Goal: Information Seeking & Learning: Learn about a topic

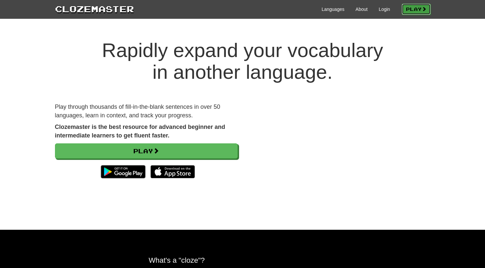
click at [421, 6] on link "Play" at bounding box center [416, 9] width 29 height 11
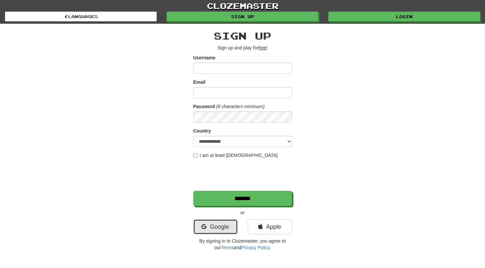
click at [211, 228] on link "Google" at bounding box center [215, 226] width 44 height 15
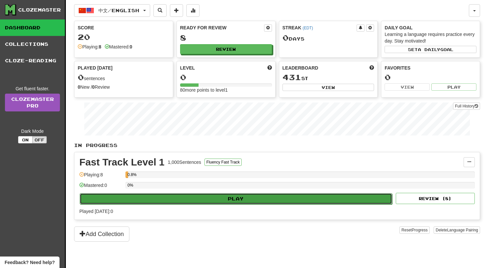
click at [262, 197] on button "Play" at bounding box center [236, 198] width 312 height 11
select select "**"
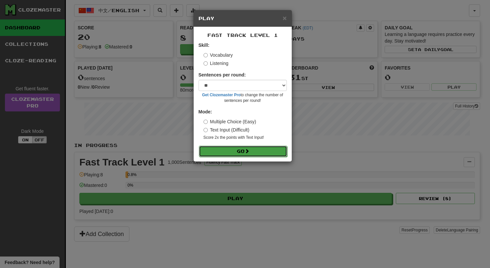
click at [239, 149] on button "Go" at bounding box center [243, 150] width 88 height 11
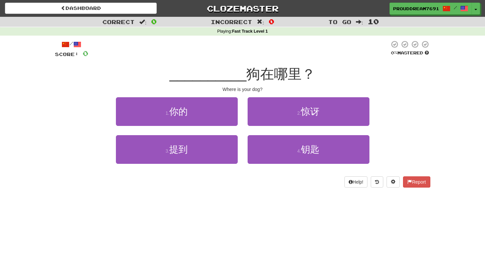
click at [253, 74] on span "狗在哪里？" at bounding box center [280, 73] width 69 height 15
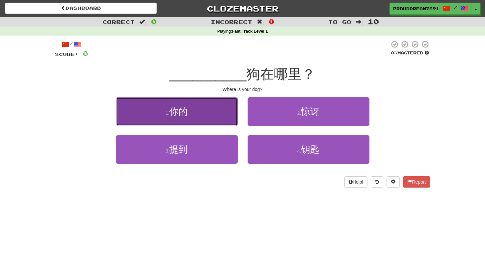
click at [177, 111] on span "你的" at bounding box center [178, 111] width 18 height 10
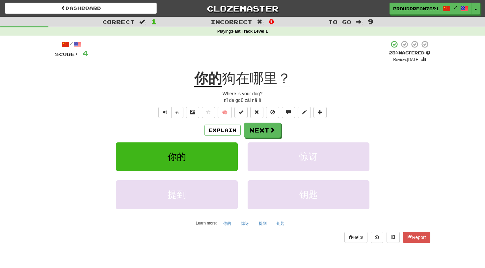
drag, startPoint x: 224, startPoint y: 77, endPoint x: 228, endPoint y: 77, distance: 4.3
click at [228, 77] on span "狗在哪里？" at bounding box center [256, 78] width 69 height 16
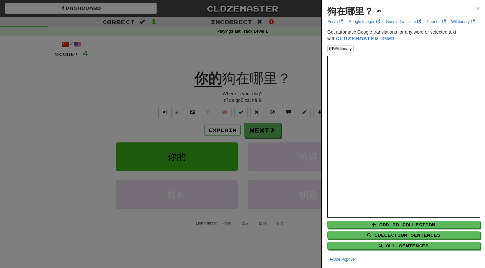
click at [266, 60] on div at bounding box center [242, 134] width 485 height 268
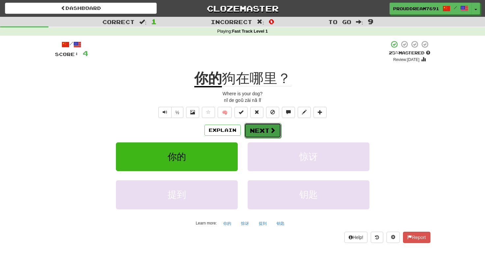
click at [265, 129] on button "Next" at bounding box center [262, 130] width 37 height 15
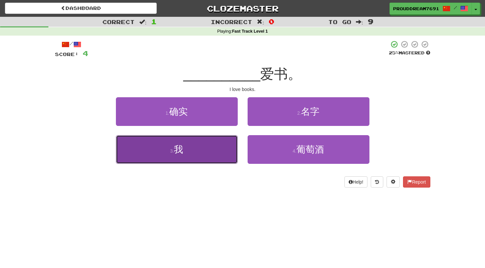
click at [178, 148] on span "我" at bounding box center [178, 149] width 9 height 10
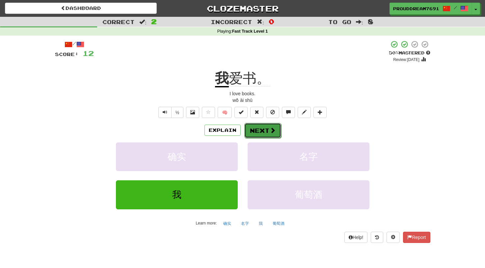
click at [255, 125] on button "Next" at bounding box center [262, 130] width 37 height 15
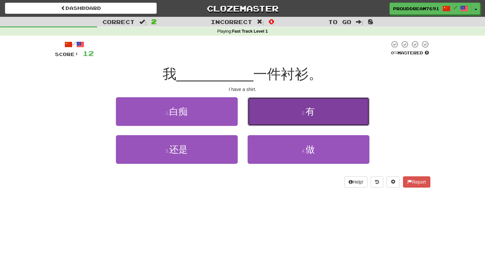
click at [271, 105] on button "2 . 有" at bounding box center [309, 111] width 122 height 29
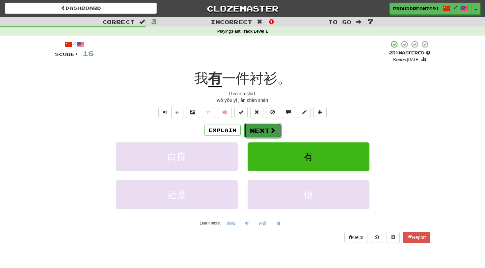
click at [254, 128] on button "Next" at bounding box center [262, 130] width 37 height 15
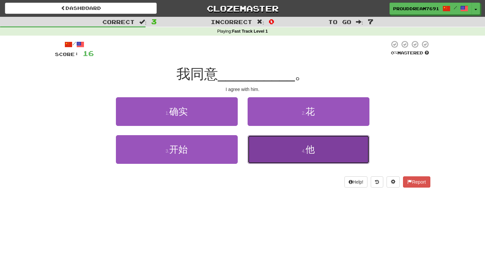
click at [277, 139] on button "4 . 他" at bounding box center [309, 149] width 122 height 29
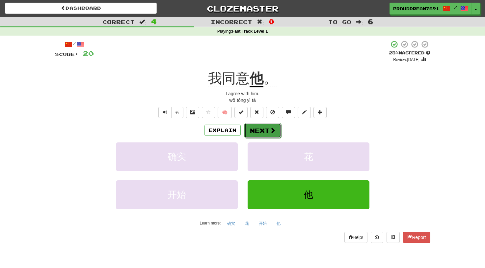
click at [268, 133] on button "Next" at bounding box center [262, 130] width 37 height 15
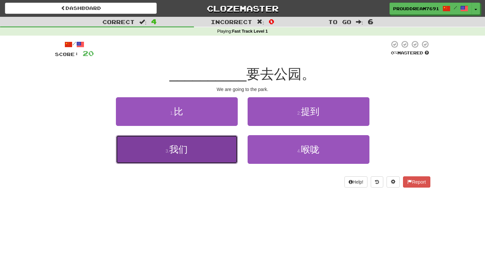
click at [207, 147] on button "3 . 我们" at bounding box center [177, 149] width 122 height 29
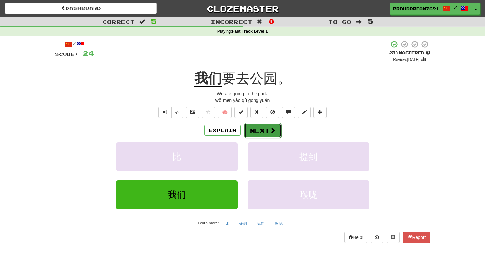
click at [250, 129] on button "Next" at bounding box center [262, 130] width 37 height 15
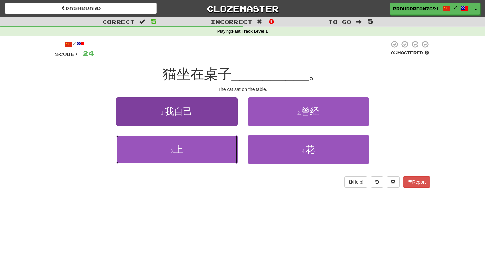
click at [221, 145] on button "3 . 上" at bounding box center [177, 149] width 122 height 29
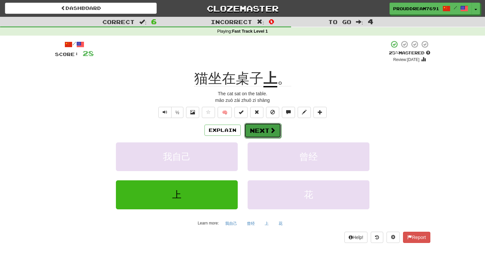
click at [262, 132] on button "Next" at bounding box center [262, 130] width 37 height 15
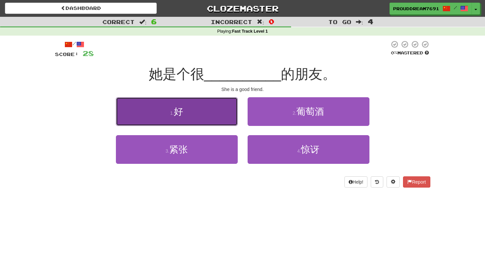
click at [195, 119] on button "1 . 好" at bounding box center [177, 111] width 122 height 29
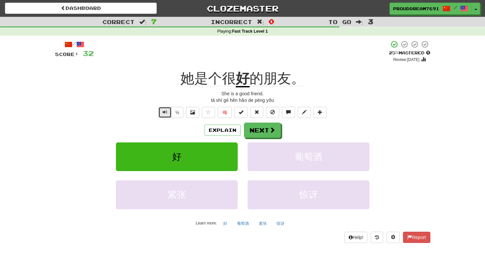
click at [167, 110] on button "Text-to-speech controls" at bounding box center [164, 112] width 13 height 11
click at [264, 129] on button "Next" at bounding box center [262, 130] width 37 height 15
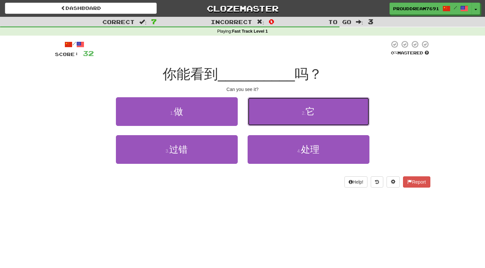
click at [282, 104] on button "2 . 它" at bounding box center [309, 111] width 122 height 29
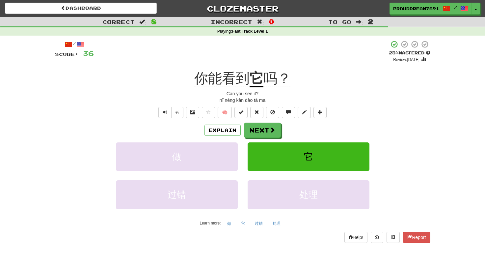
drag, startPoint x: 236, startPoint y: 75, endPoint x: 240, endPoint y: 75, distance: 3.6
click at [240, 75] on span "你能看到" at bounding box center [221, 78] width 55 height 16
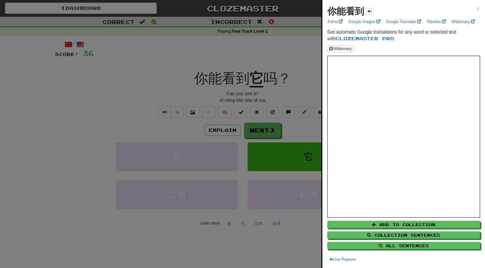
drag, startPoint x: 241, startPoint y: 76, endPoint x: 247, endPoint y: 75, distance: 5.7
click at [242, 76] on div at bounding box center [242, 134] width 485 height 268
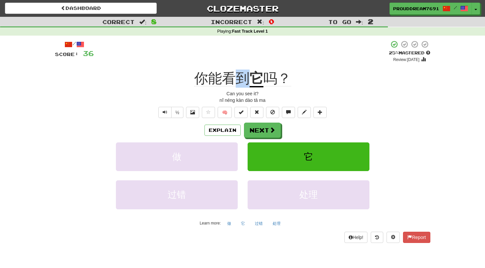
drag, startPoint x: 238, startPoint y: 78, endPoint x: 246, endPoint y: 76, distance: 8.5
click at [246, 76] on span "你能看到" at bounding box center [221, 78] width 55 height 16
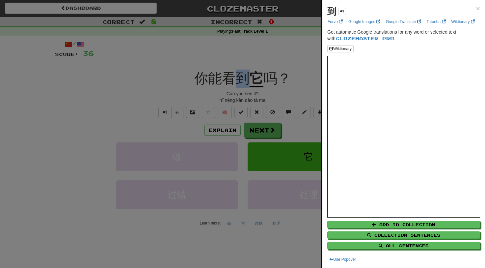
copy span "到"
click at [151, 55] on div at bounding box center [242, 134] width 485 height 268
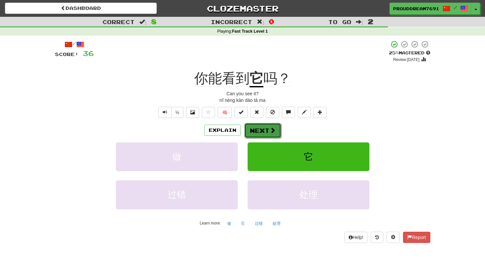
click at [258, 132] on button "Next" at bounding box center [262, 130] width 37 height 15
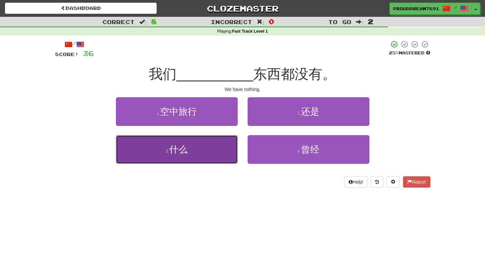
click at [189, 151] on button "3 . 什么" at bounding box center [177, 149] width 122 height 29
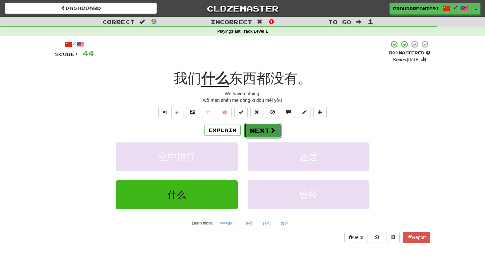
click at [265, 129] on button "Next" at bounding box center [262, 130] width 37 height 15
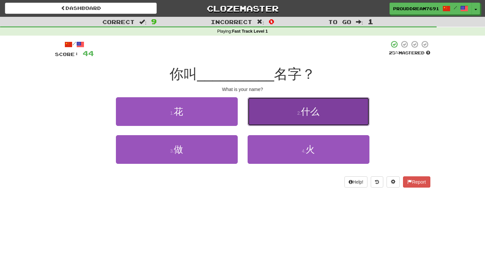
click at [282, 116] on button "2 . 什么" at bounding box center [309, 111] width 122 height 29
